Goal: Information Seeking & Learning: Find specific fact

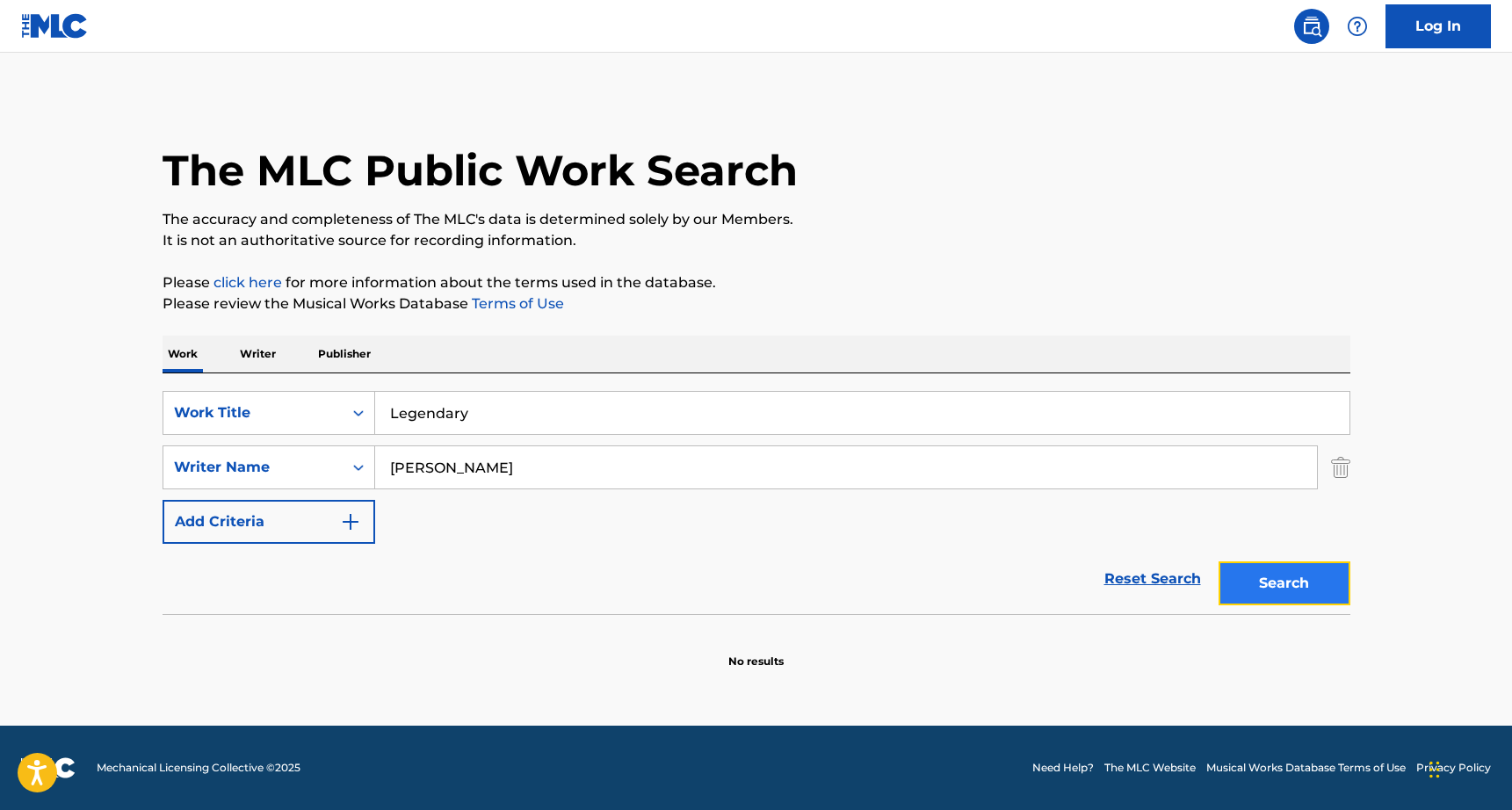
click at [1265, 575] on button "Search" at bounding box center [1284, 584] width 132 height 44
click at [1265, 575] on div "Search" at bounding box center [1279, 578] width 141 height 70
click at [1265, 575] on button "Search" at bounding box center [1284, 584] width 132 height 44
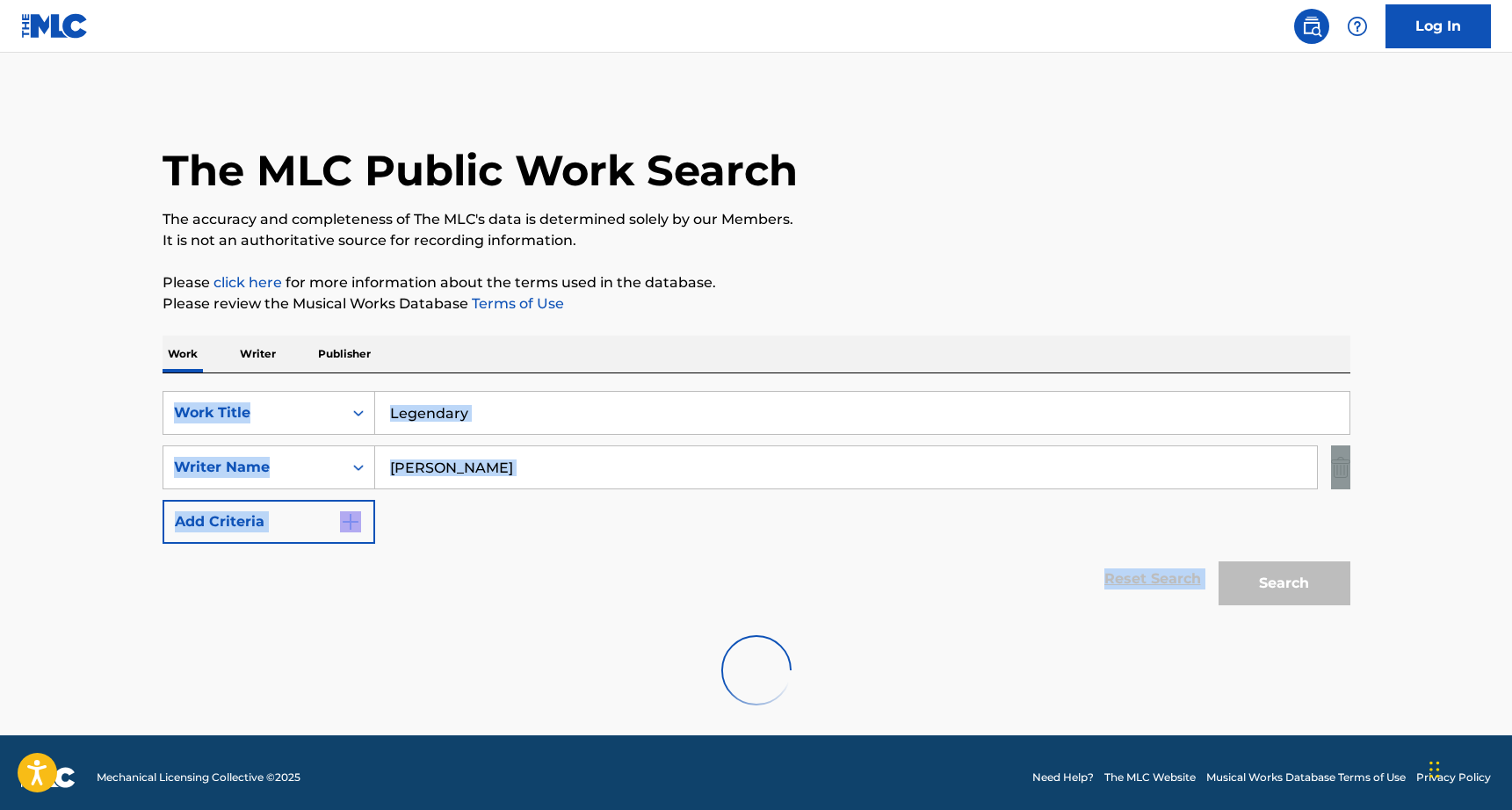
click at [1265, 575] on div "Search" at bounding box center [1279, 578] width 141 height 70
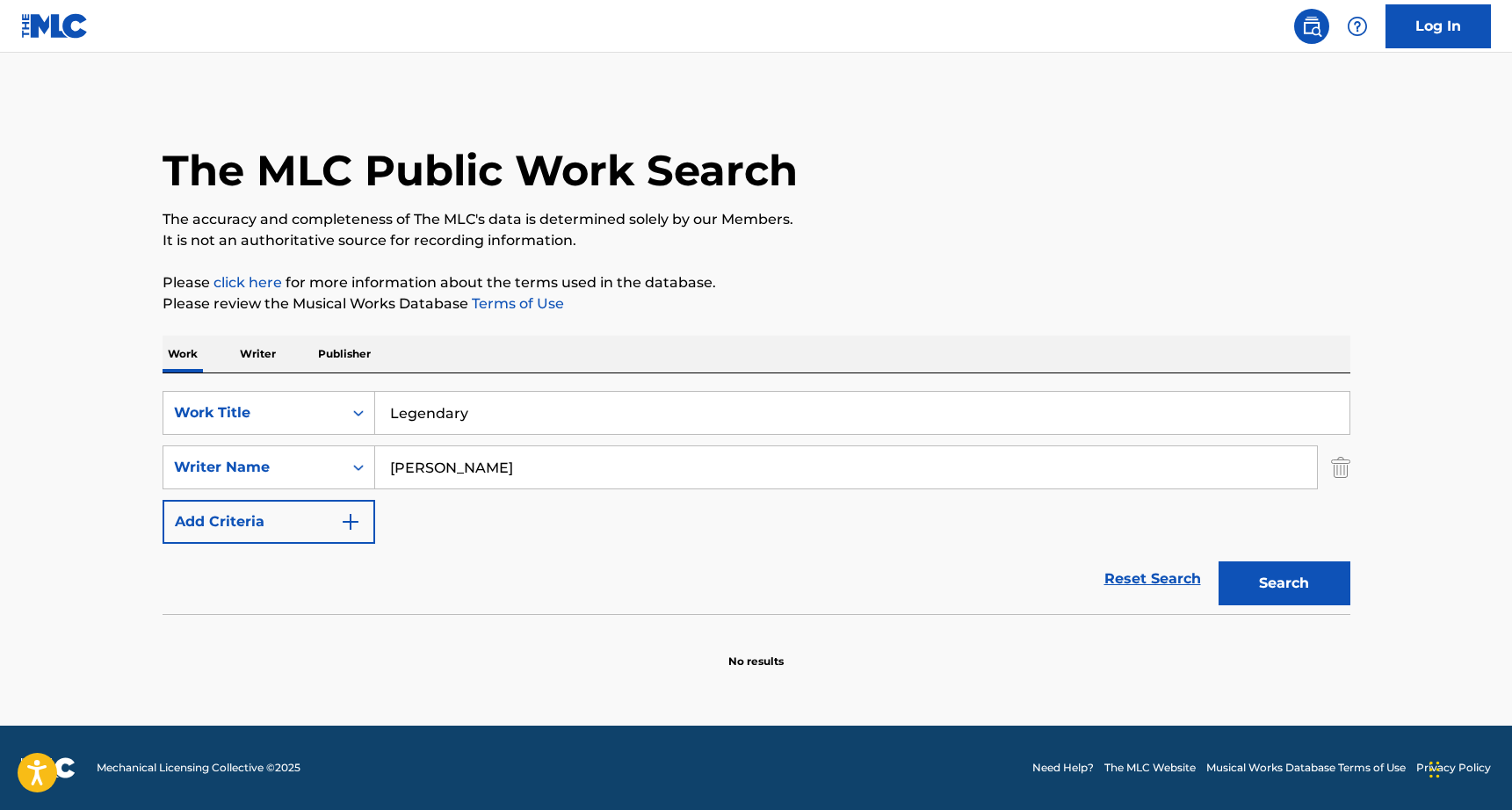
click at [602, 486] on input "[PERSON_NAME]" at bounding box center [846, 467] width 941 height 42
click at [603, 486] on input "[PERSON_NAME]" at bounding box center [846, 467] width 941 height 42
click at [563, 490] on div "SearchWithCriteriac9b22be7-dee0-4368-8754-712b66e8fdd2 Work Title Legendary Sea…" at bounding box center [756, 467] width 1187 height 153
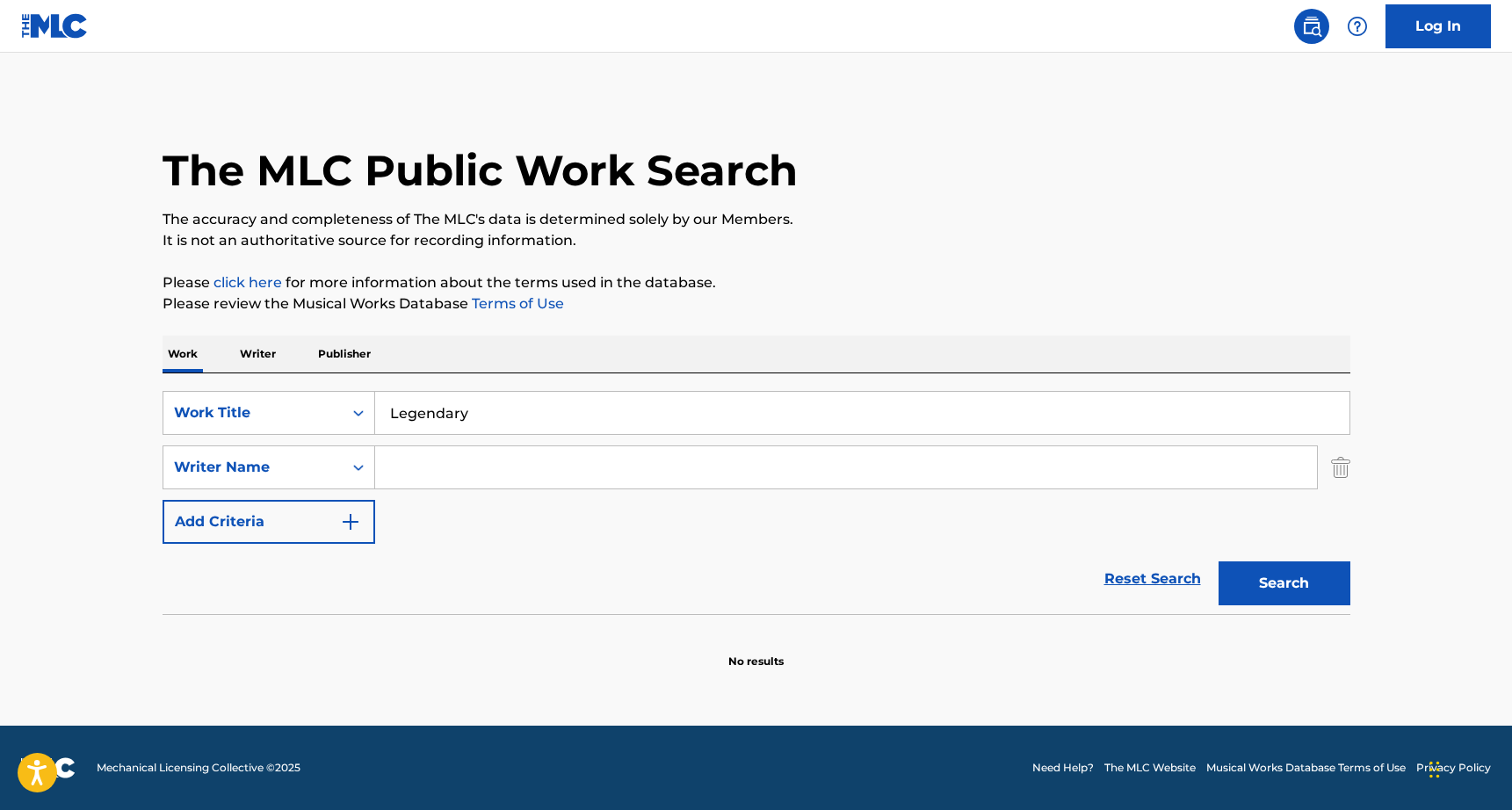
click at [554, 482] on input "Search Form" at bounding box center [846, 467] width 941 height 42
type input "[PERSON_NAME]"
click at [1218, 562] on button "Search" at bounding box center [1284, 584] width 132 height 44
click at [429, 392] on input "Legendary" at bounding box center [862, 413] width 974 height 42
click at [429, 400] on input "Legendary" at bounding box center [862, 413] width 974 height 42
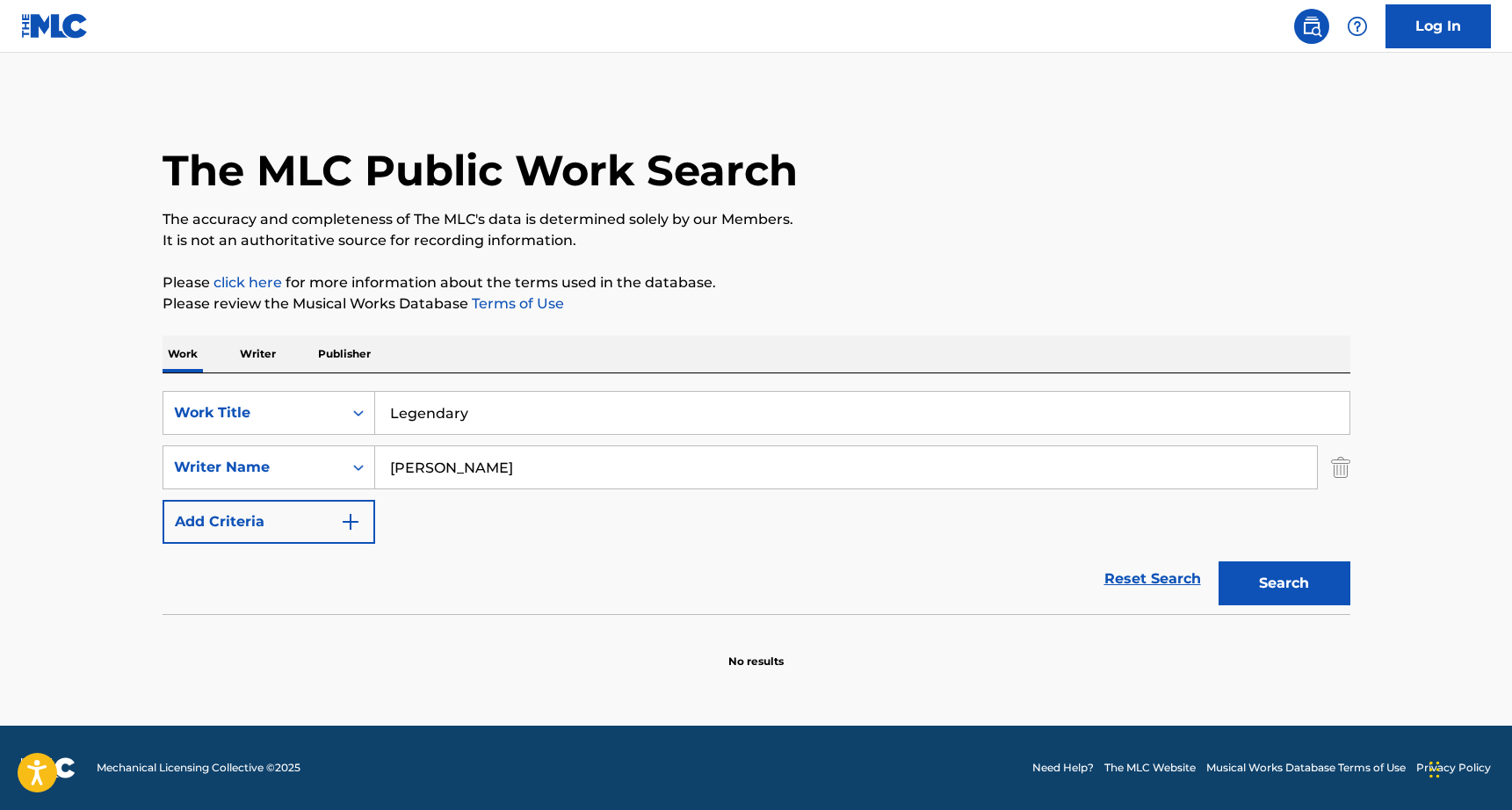
click at [429, 400] on input "Legendary" at bounding box center [862, 413] width 974 height 42
click at [1218, 562] on button "Search" at bounding box center [1284, 584] width 132 height 44
click at [429, 400] on input "poison" at bounding box center [862, 413] width 974 height 42
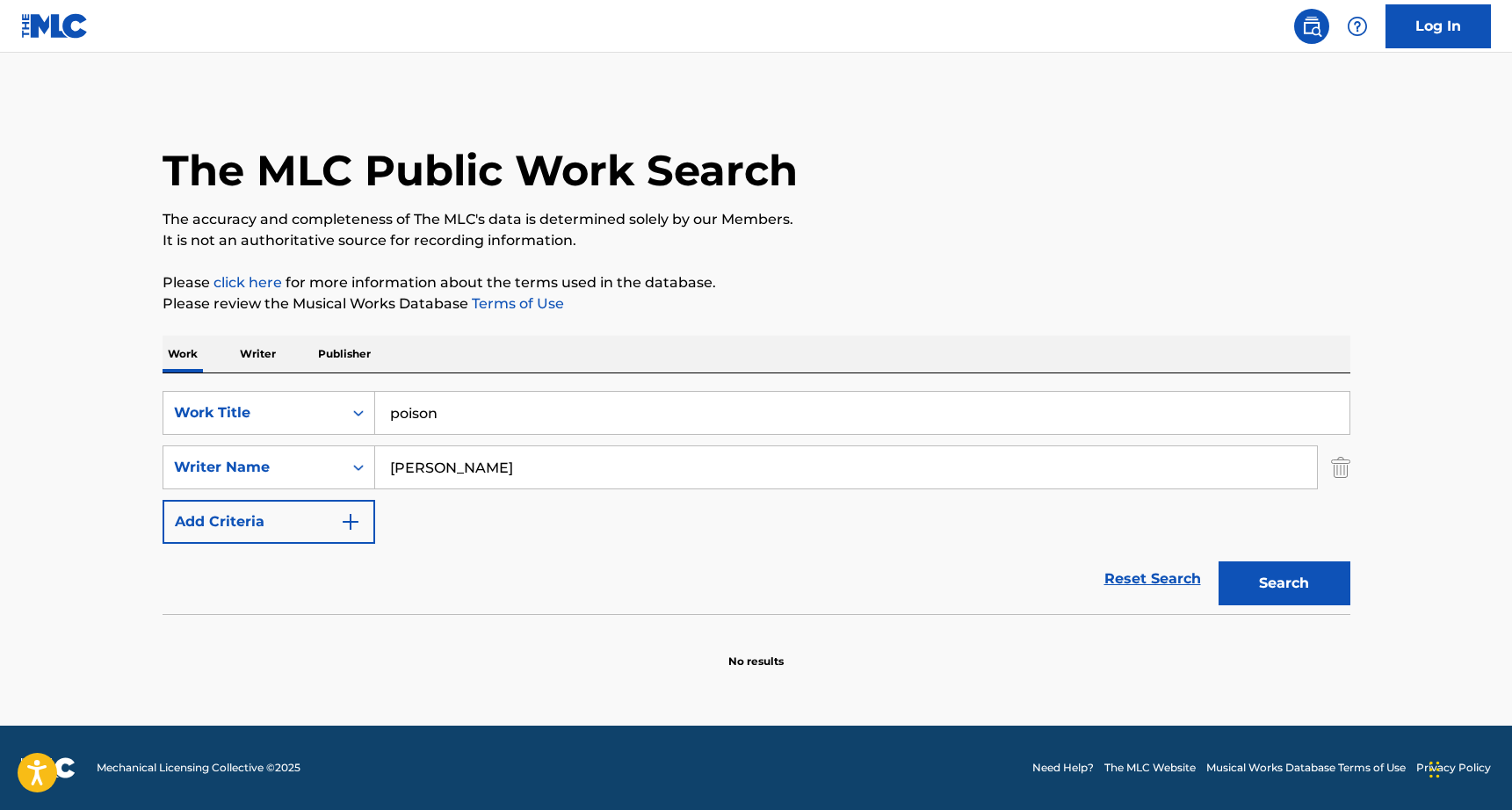
click at [429, 400] on input "poison" at bounding box center [862, 413] width 974 height 42
type input "Children's Dreams"
click at [1218, 562] on button "Search" at bounding box center [1284, 584] width 132 height 44
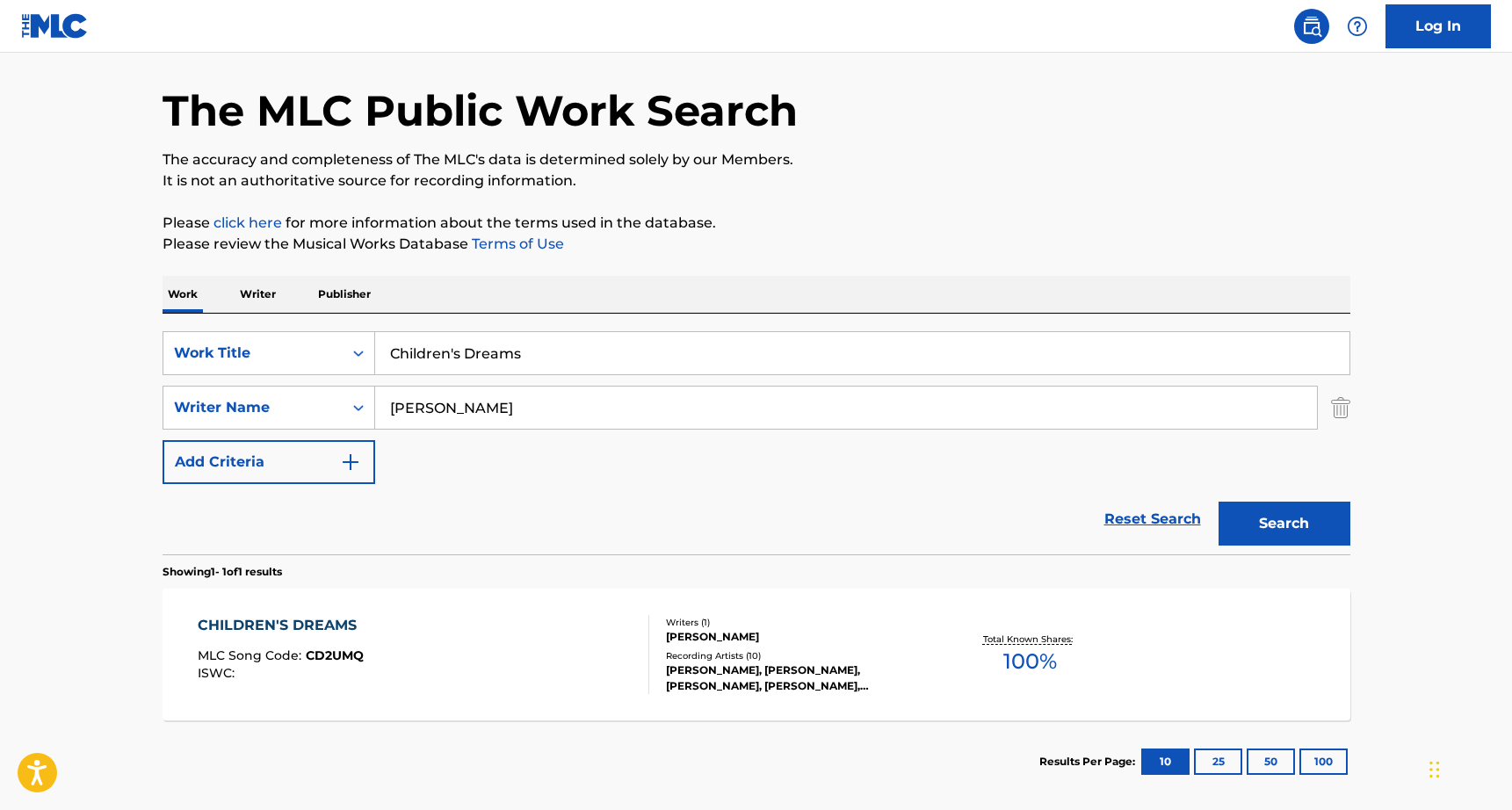
scroll to position [146, 0]
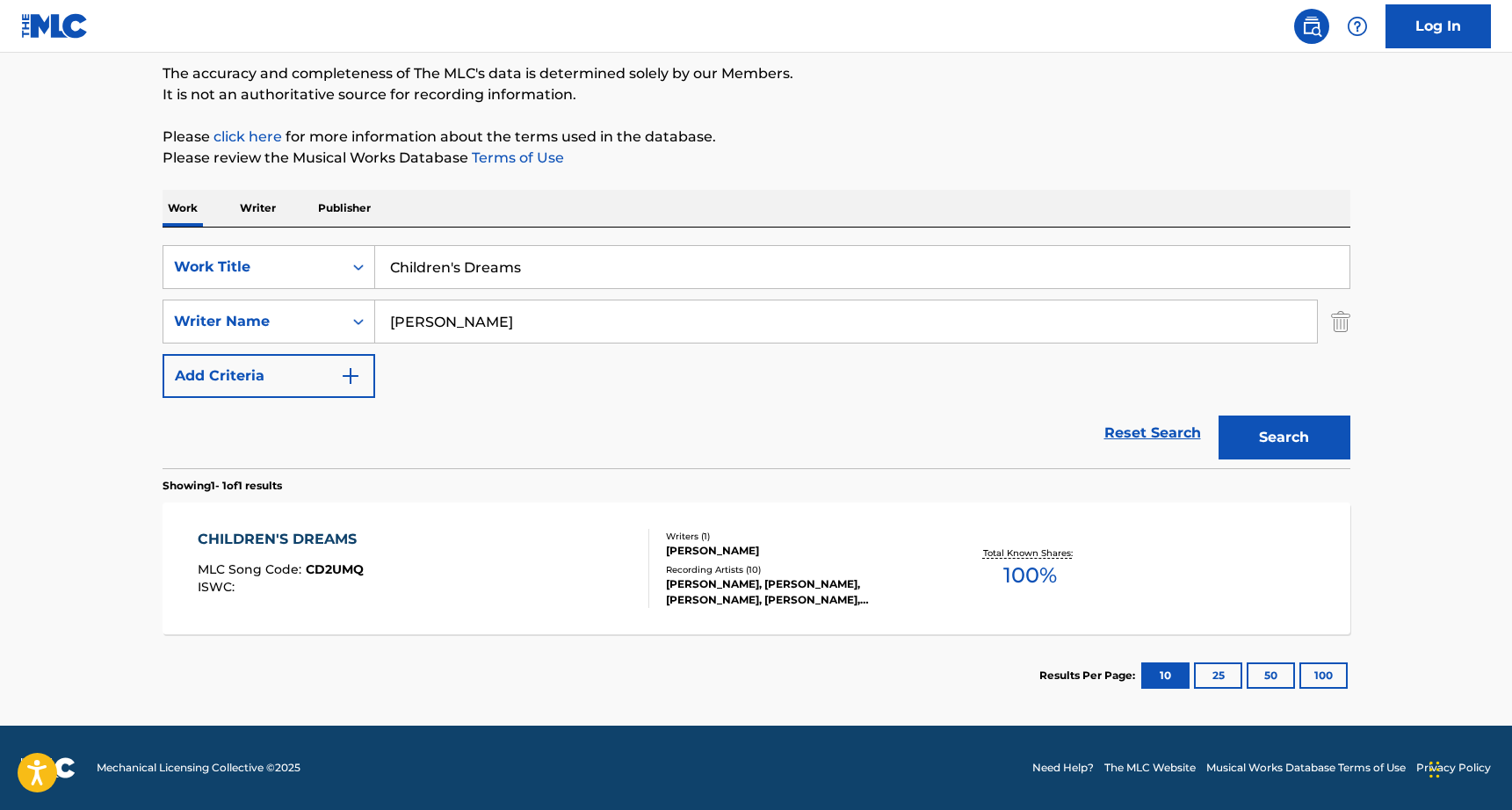
click at [443, 615] on div "CHILDREN'S DREAMS MLC Song Code : CD2UMQ ISWC : Writers ( 1 ) [PERSON_NAME] Rec…" at bounding box center [756, 568] width 1187 height 132
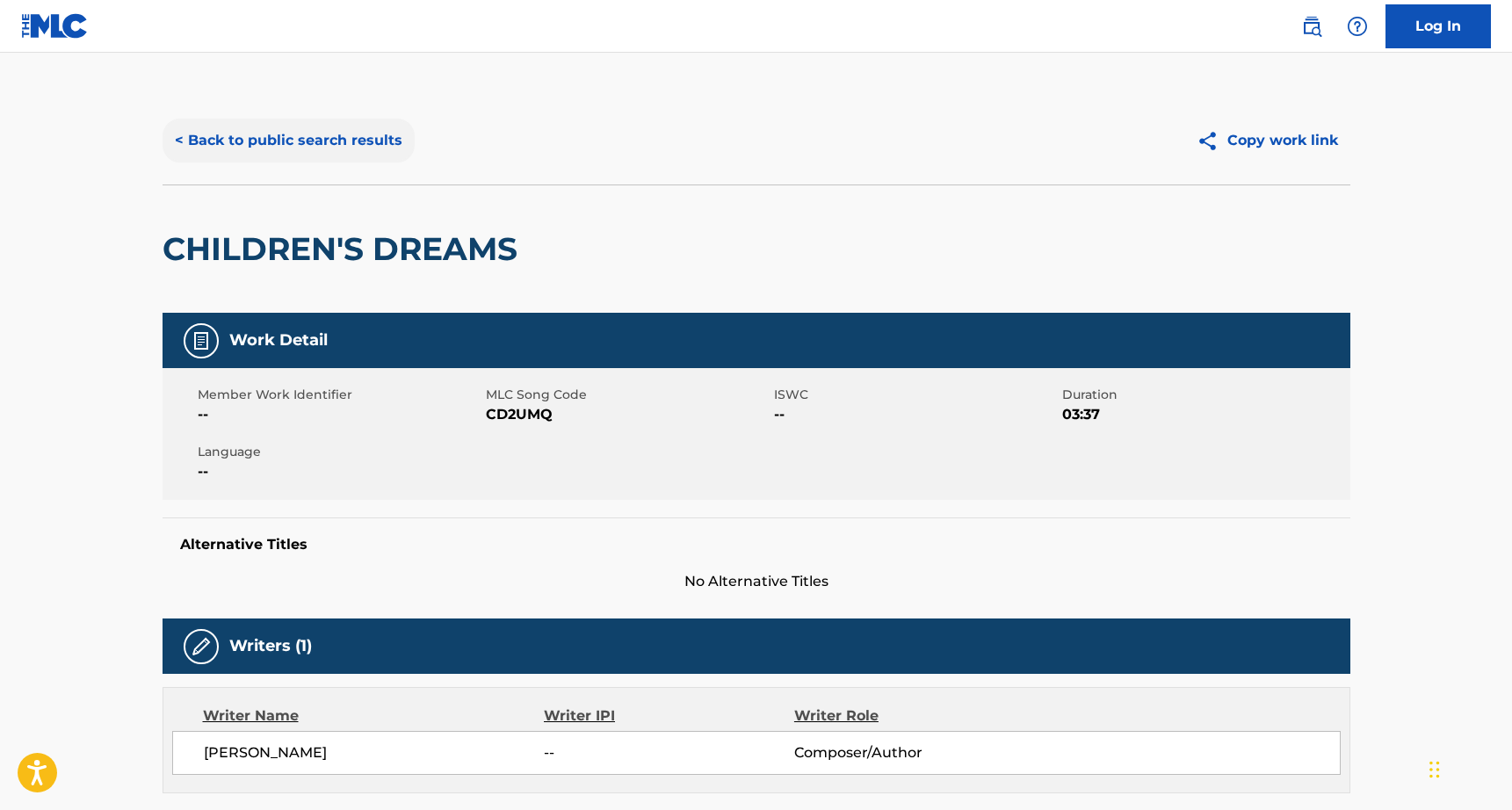
click at [365, 124] on button "< Back to public search results" at bounding box center [288, 141] width 252 height 44
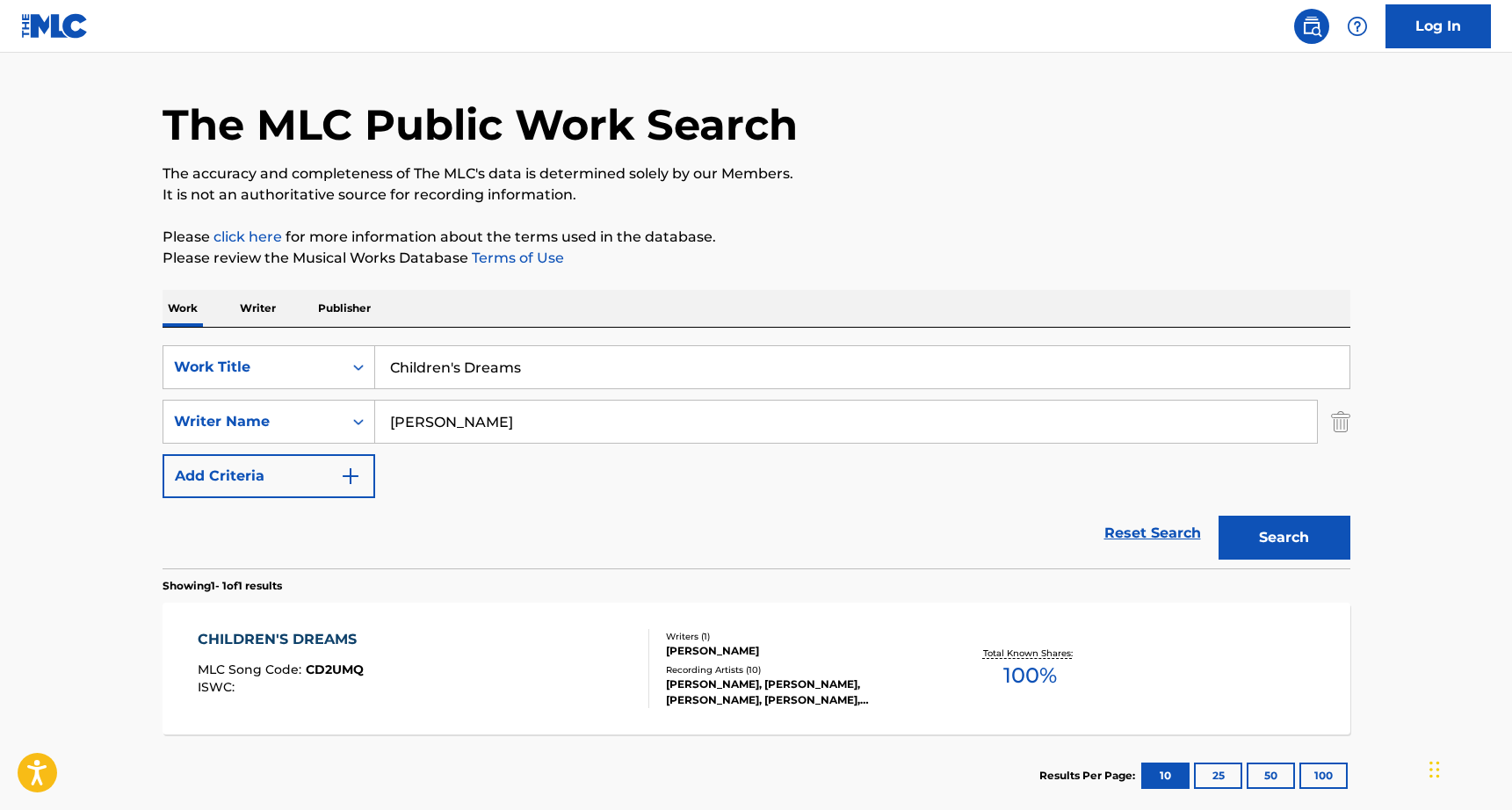
click at [457, 382] on input "Children's Dreams" at bounding box center [862, 367] width 974 height 42
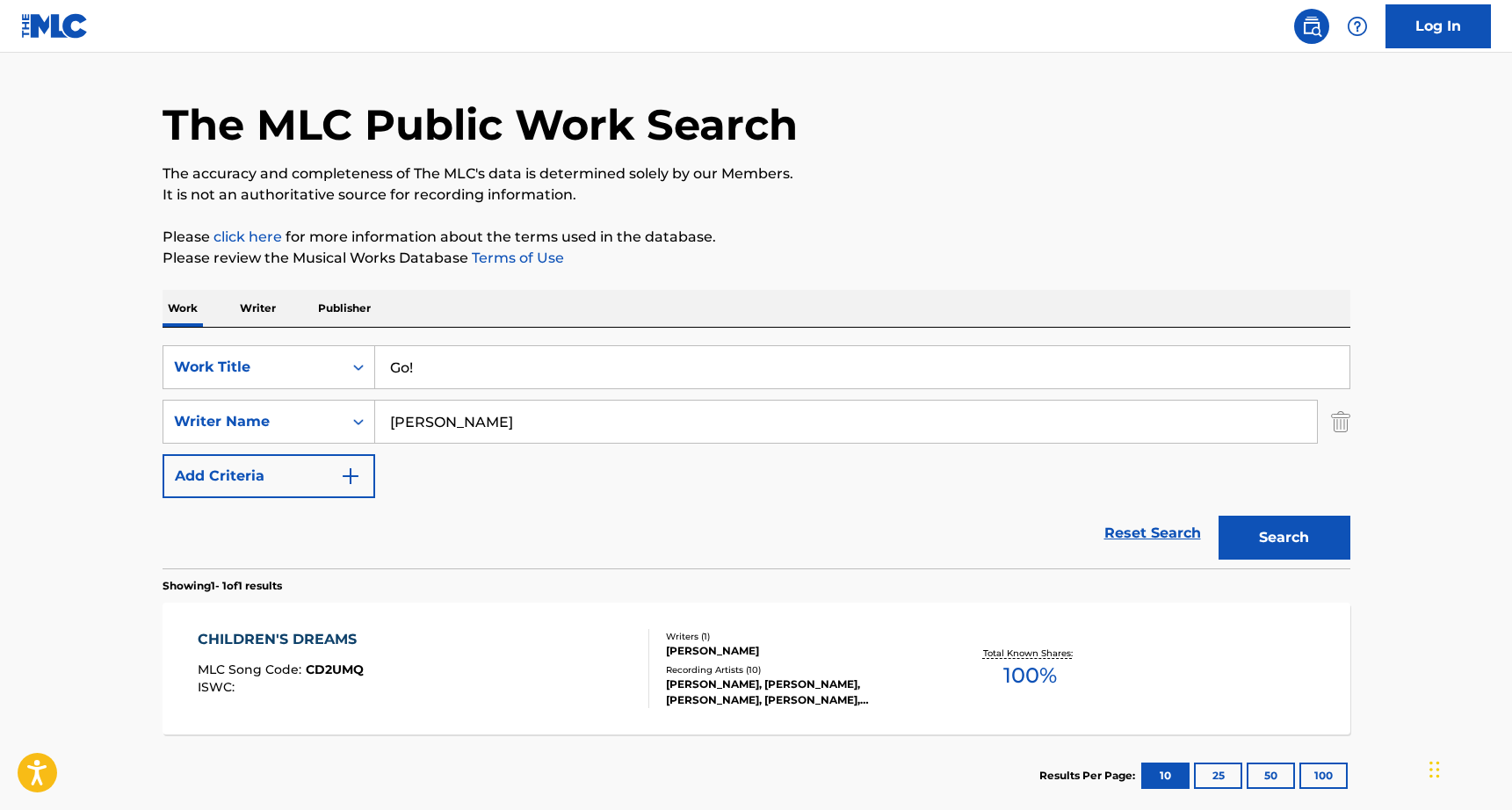
type input "Go!"
click at [441, 414] on input "[PERSON_NAME]" at bounding box center [846, 422] width 941 height 42
type input "[PERSON_NAME]"
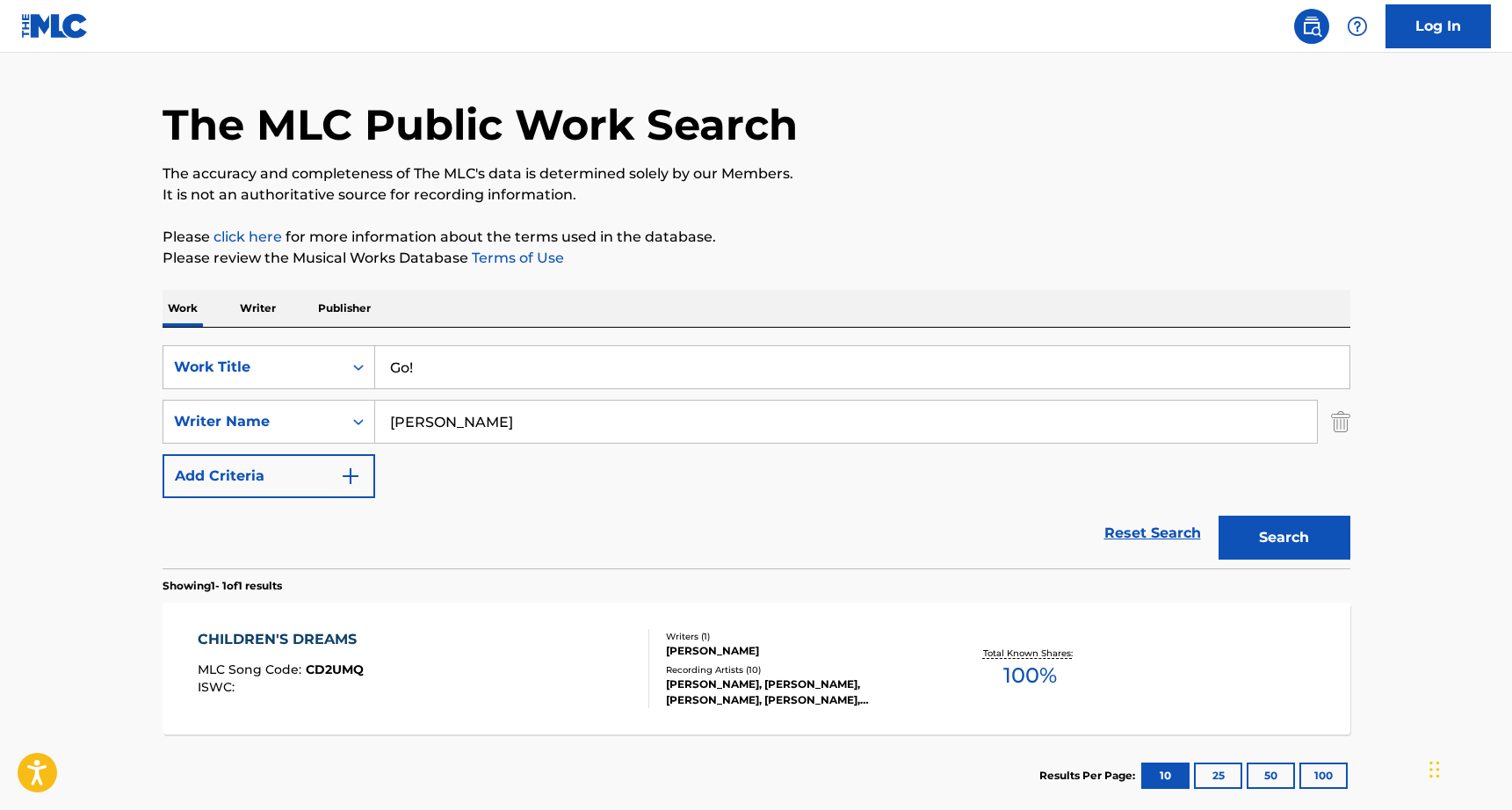
click at [1218, 516] on button "Search" at bounding box center [1284, 538] width 132 height 44
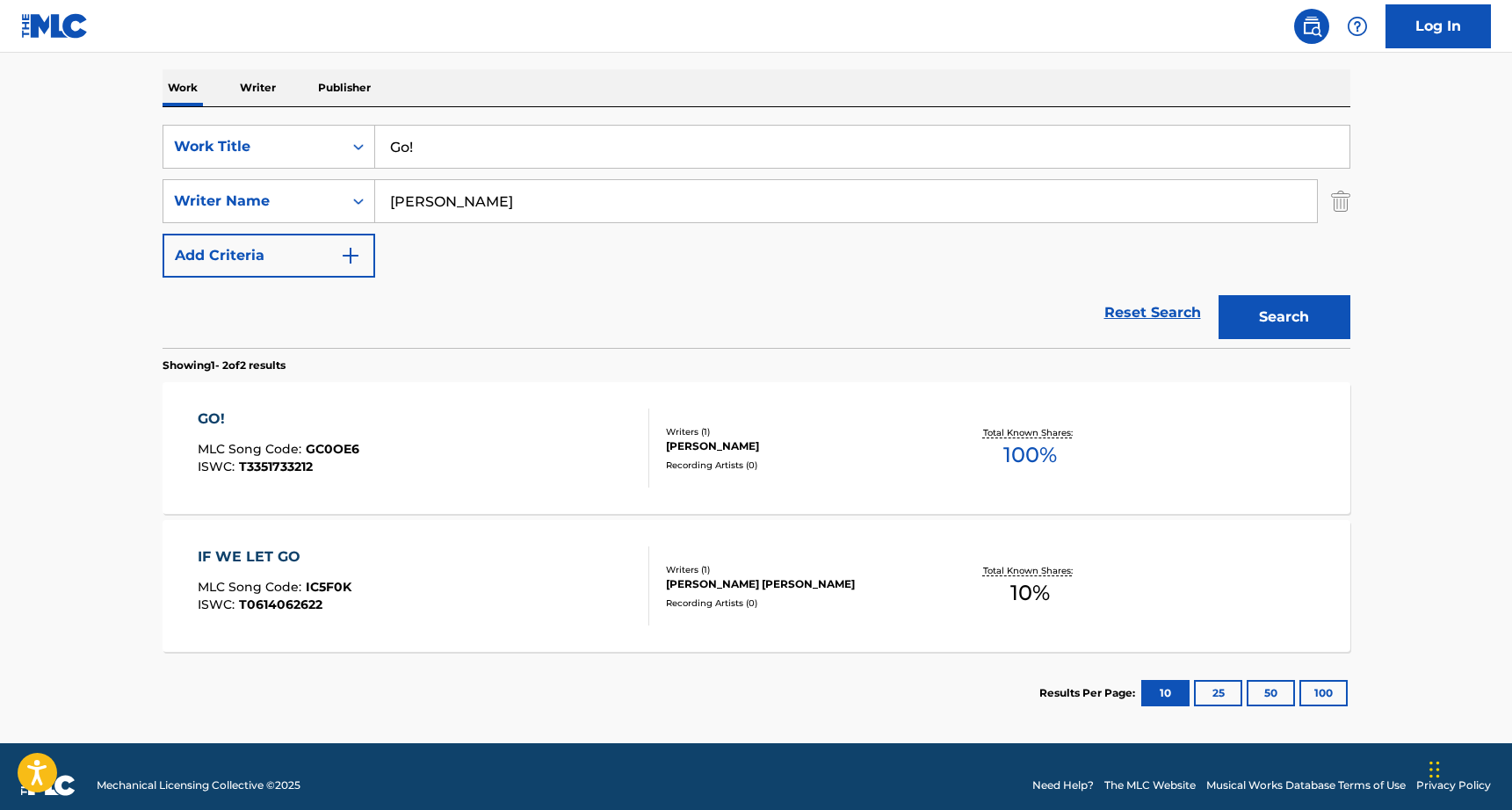
scroll to position [271, 0]
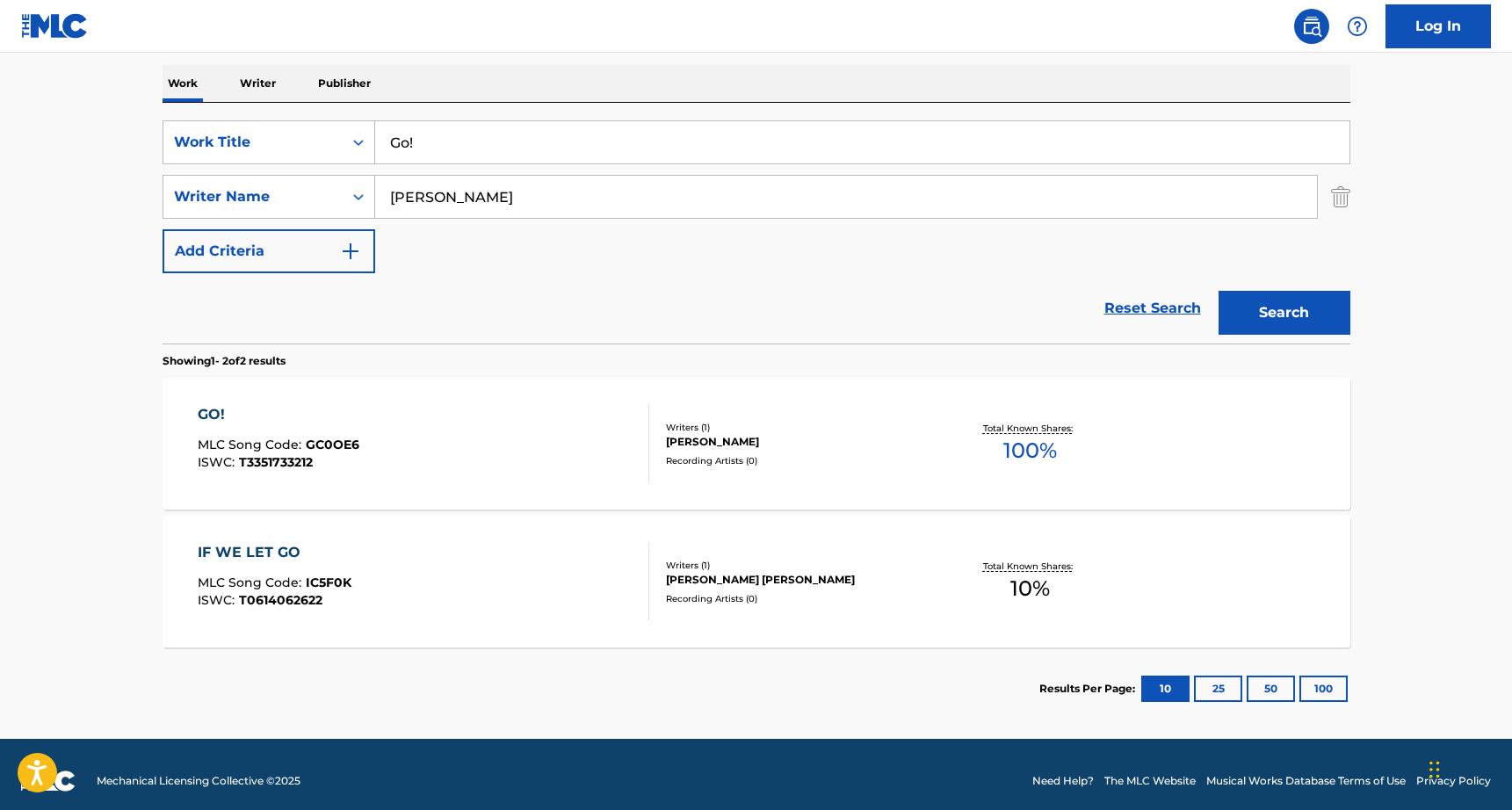
click at [504, 423] on div "GO! MLC Song Code : GC0OE6 ISWC : T3351733212" at bounding box center [423, 443] width 451 height 79
